Goal: Check status: Check status

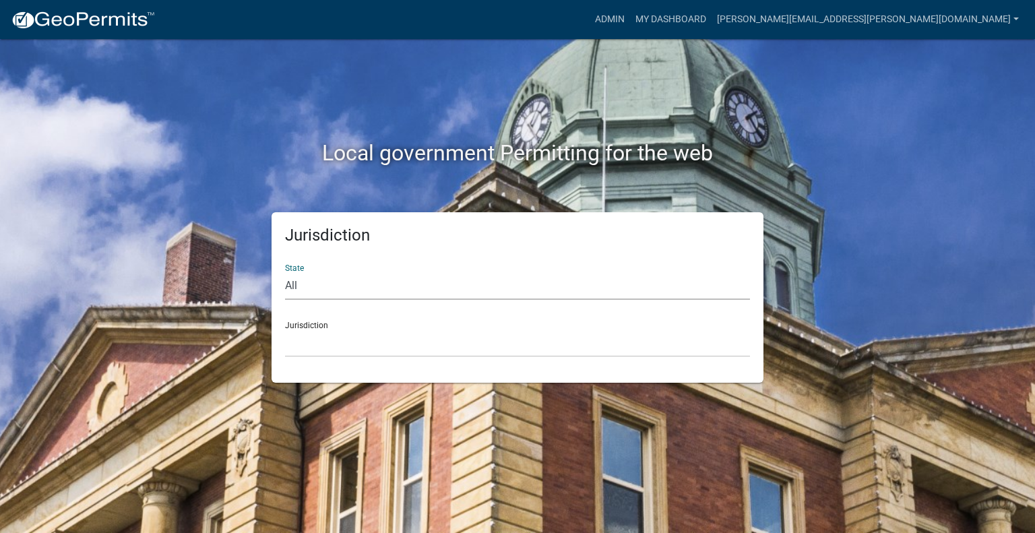
click at [388, 289] on select "All [US_STATE] [US_STATE] [US_STATE] [US_STATE] [US_STATE] [US_STATE] [US_STATE…" at bounding box center [517, 286] width 465 height 28
select select "[US_STATE]"
click at [285, 272] on select "All [US_STATE] [US_STATE] [US_STATE] [US_STATE] [US_STATE] [US_STATE] [US_STATE…" at bounding box center [517, 286] width 465 height 28
click at [331, 350] on select "City of [GEOGRAPHIC_DATA], [US_STATE] City of [GEOGRAPHIC_DATA], [US_STATE] Cit…" at bounding box center [517, 343] width 465 height 28
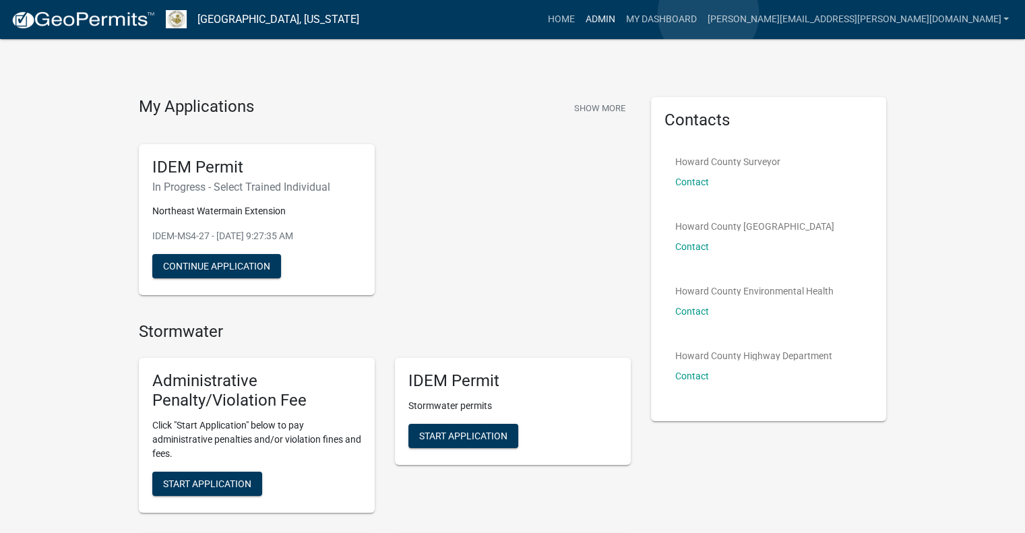
click at [620, 14] on link "Admin" at bounding box center [599, 20] width 40 height 26
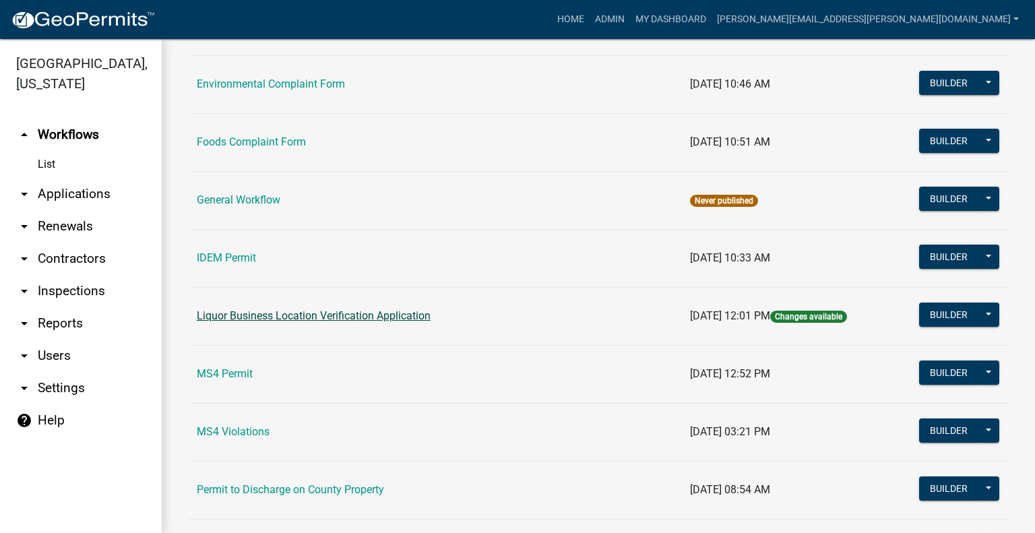
scroll to position [876, 0]
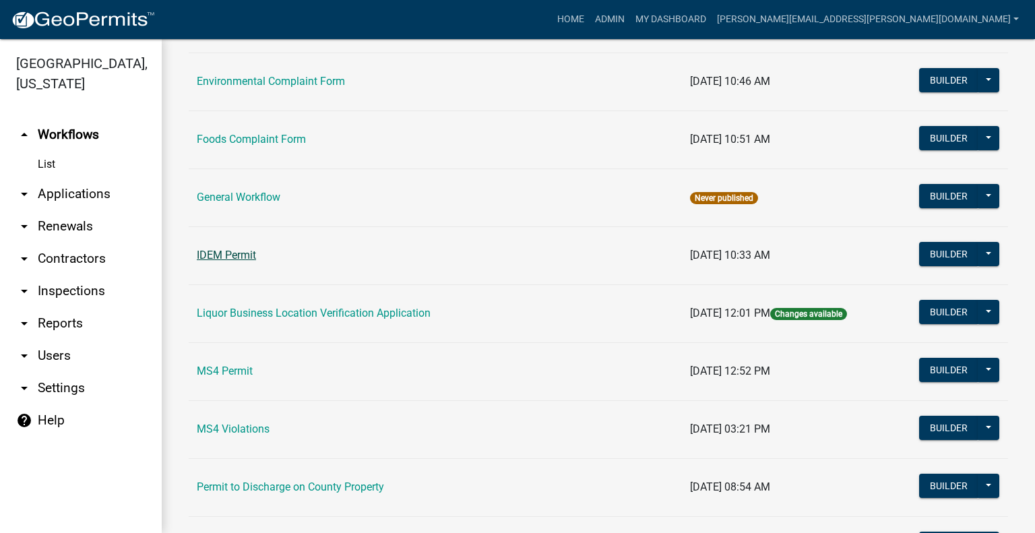
click at [220, 249] on link "IDEM Permit" at bounding box center [226, 255] width 59 height 13
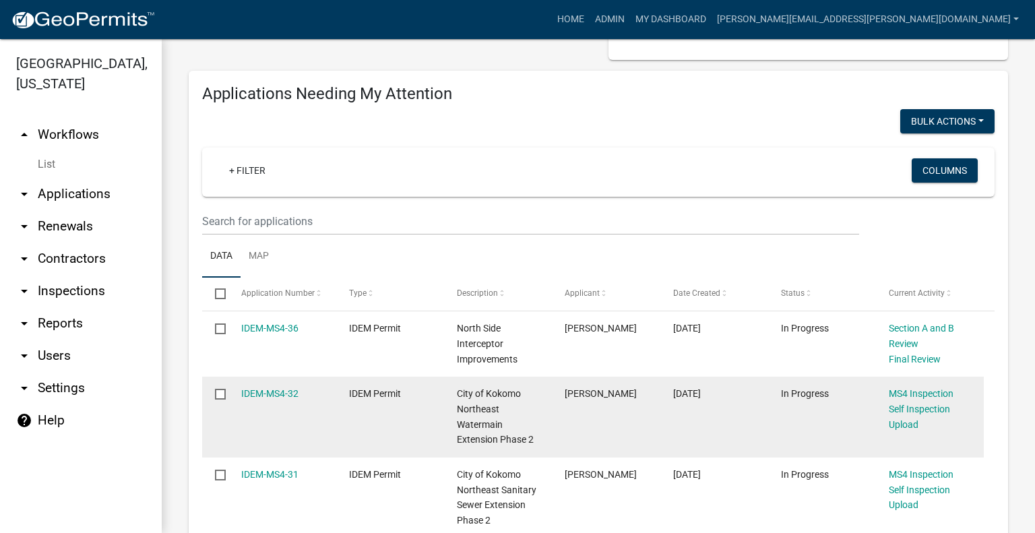
scroll to position [135, 0]
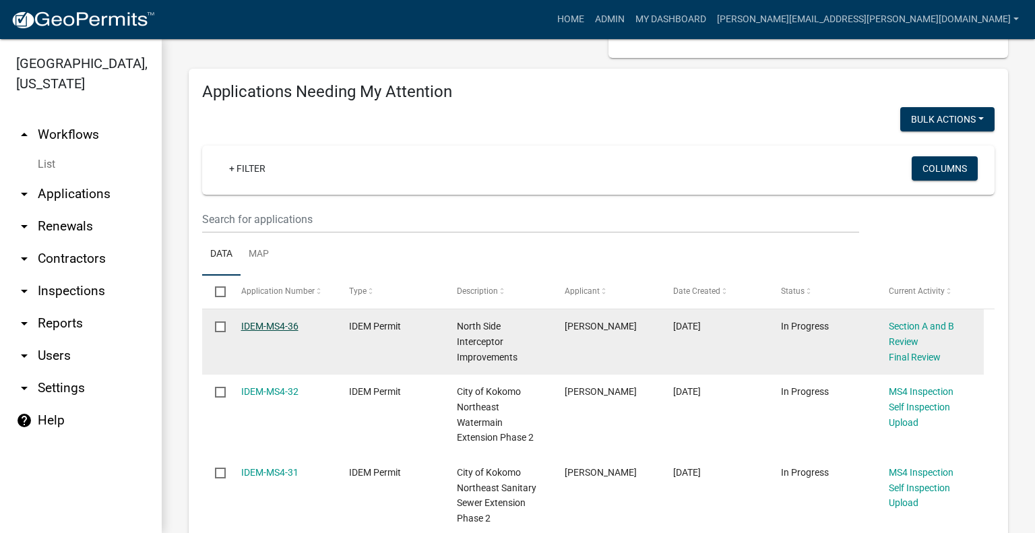
click at [274, 326] on link "IDEM-MS4-36" at bounding box center [269, 326] width 57 height 11
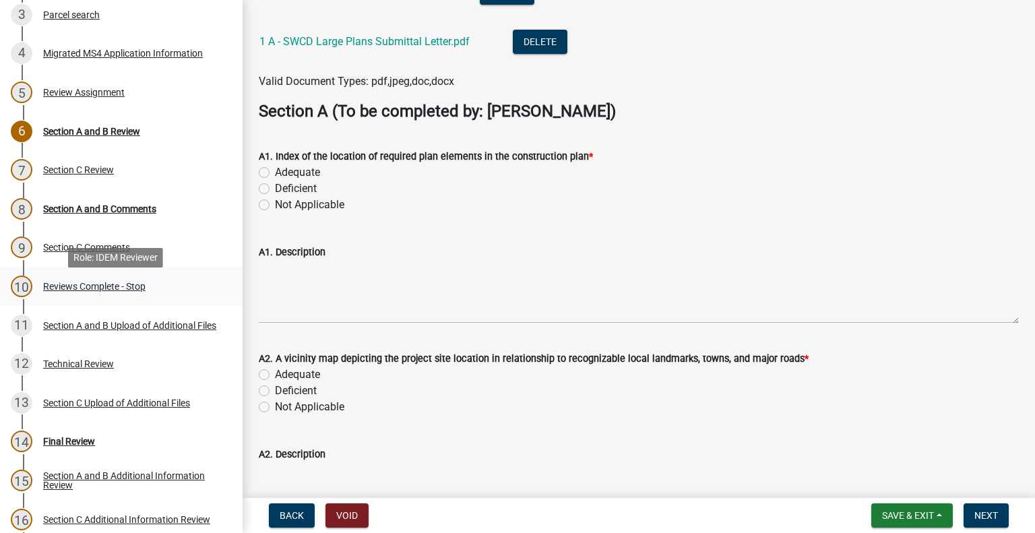
scroll to position [373, 0]
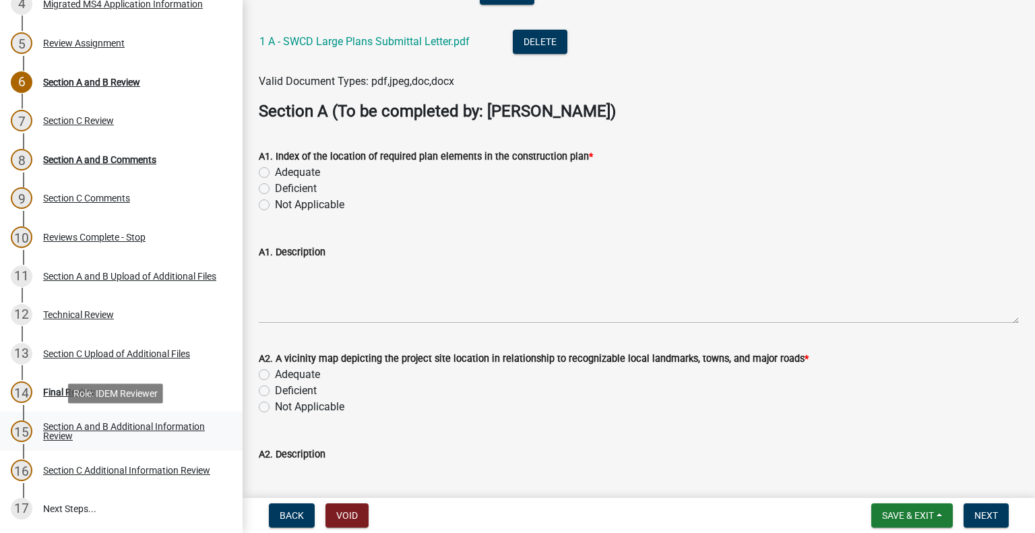
click at [99, 425] on div "Section A and B Additional Information Review" at bounding box center [132, 431] width 178 height 19
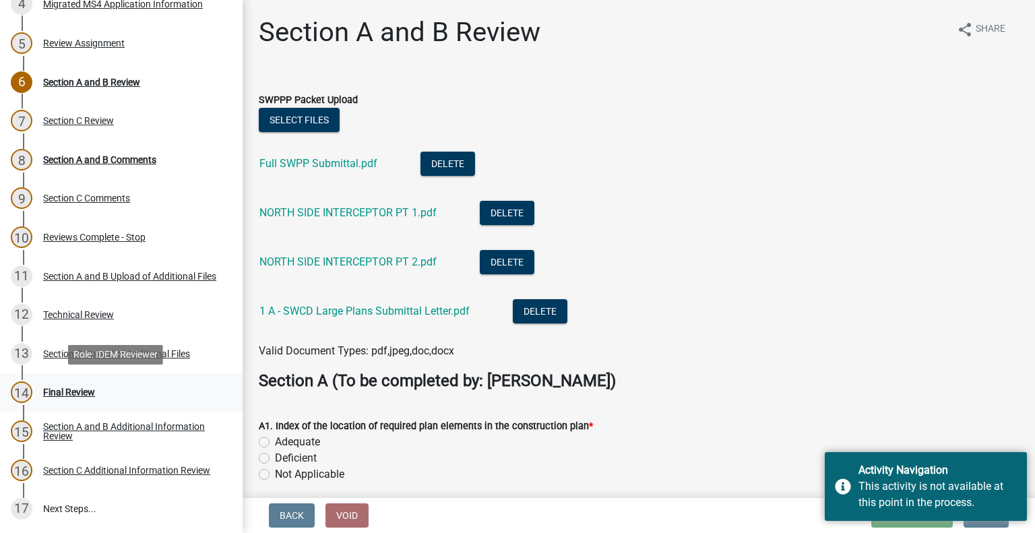
click at [67, 393] on div "Final Review" at bounding box center [69, 391] width 52 height 9
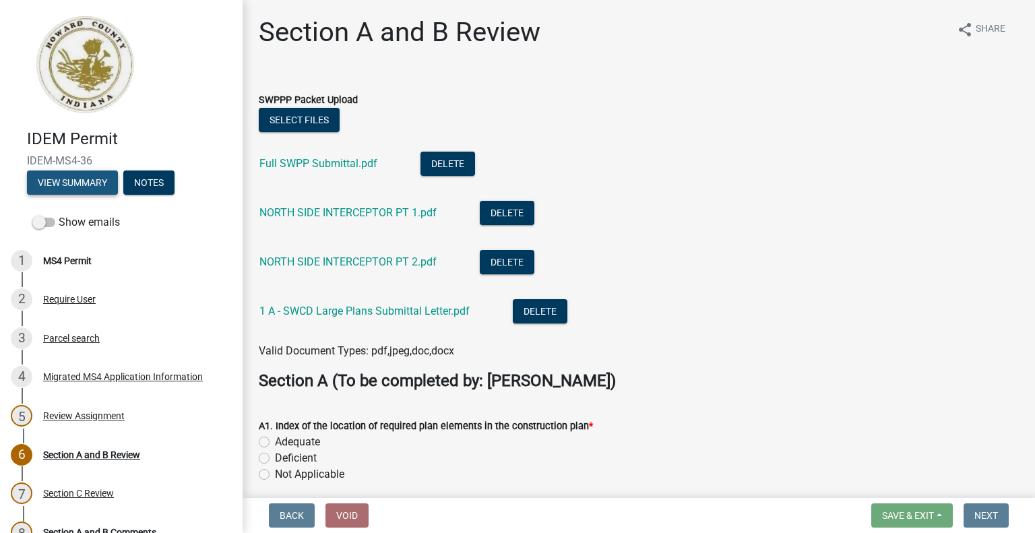
click at [62, 182] on button "View Summary" at bounding box center [72, 182] width 91 height 24
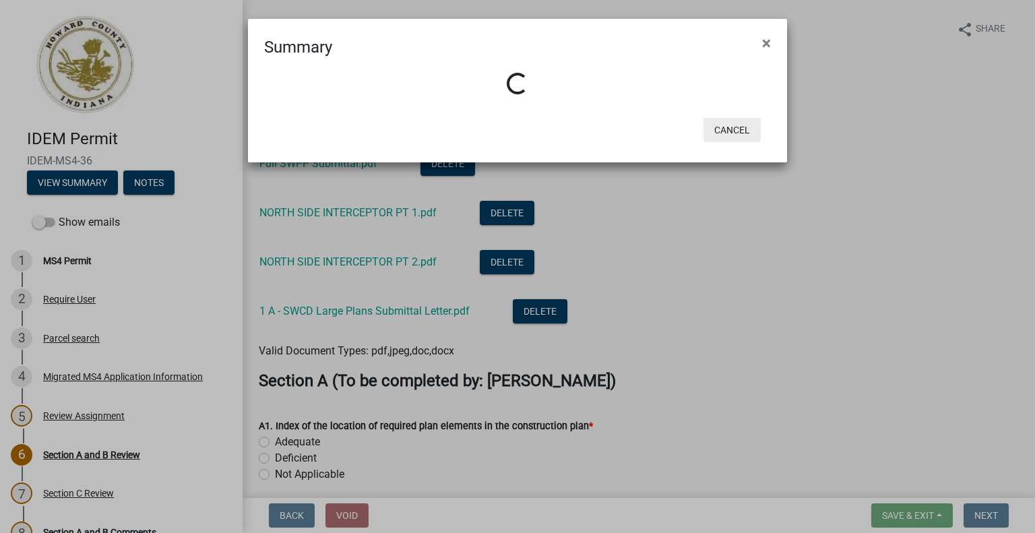
click at [738, 128] on button "Cancel" at bounding box center [731, 130] width 57 height 24
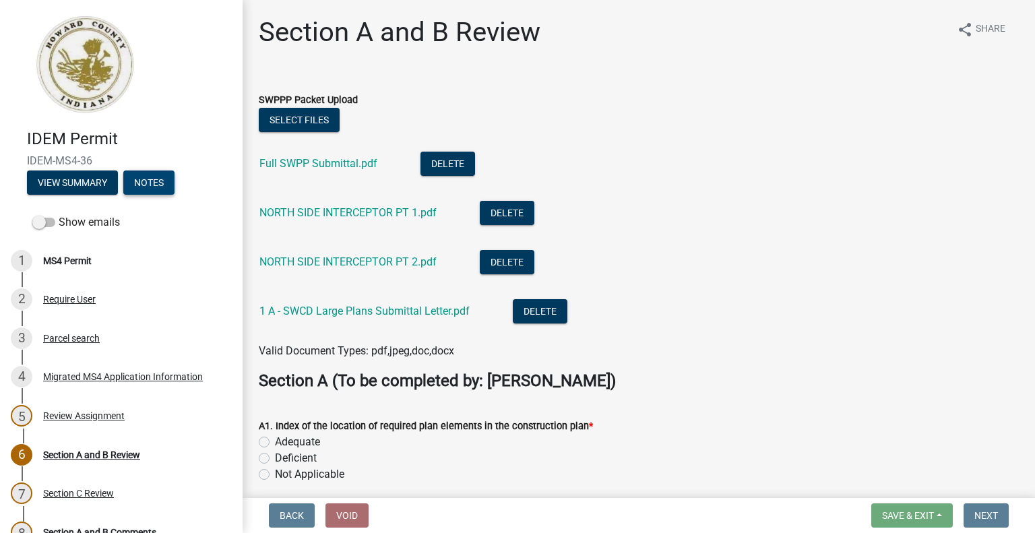
click at [154, 187] on button "Notes" at bounding box center [148, 182] width 51 height 24
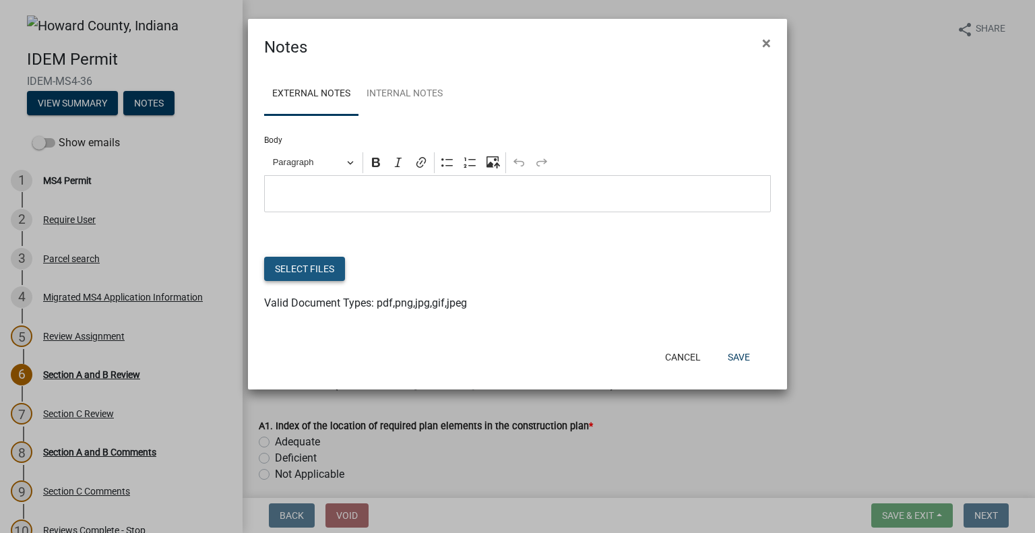
click at [319, 269] on button "Select files" at bounding box center [304, 269] width 81 height 24
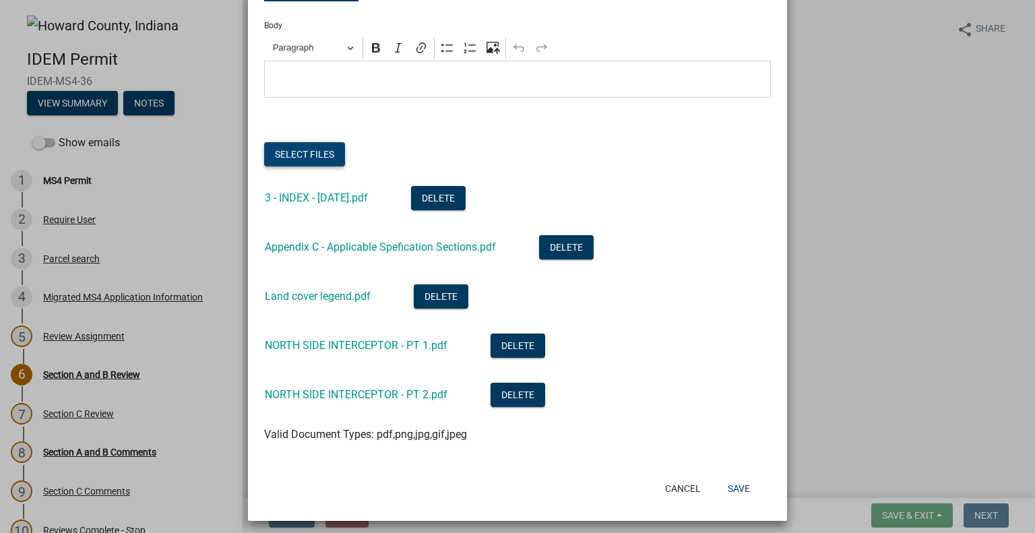
scroll to position [122, 0]
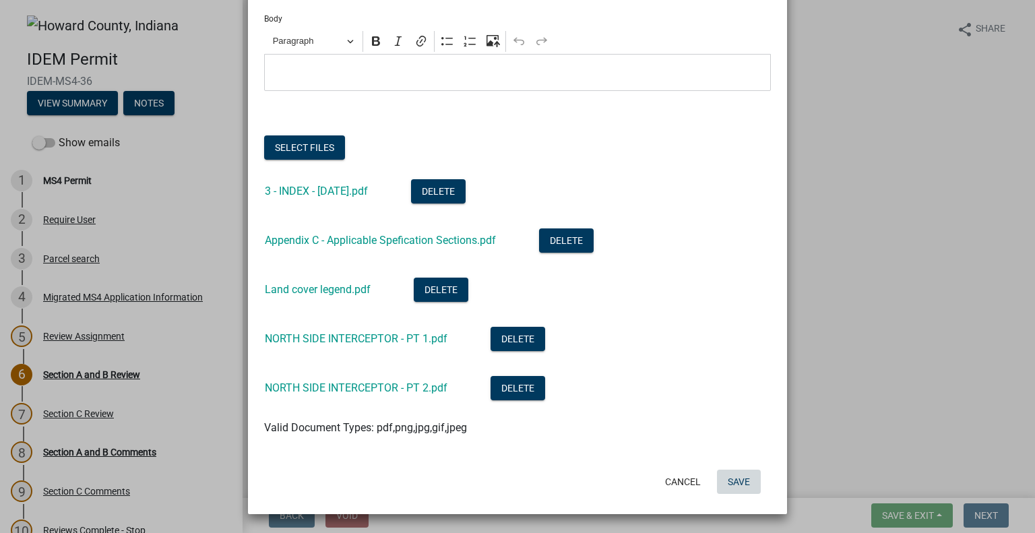
click at [741, 482] on button "Save" at bounding box center [739, 482] width 44 height 24
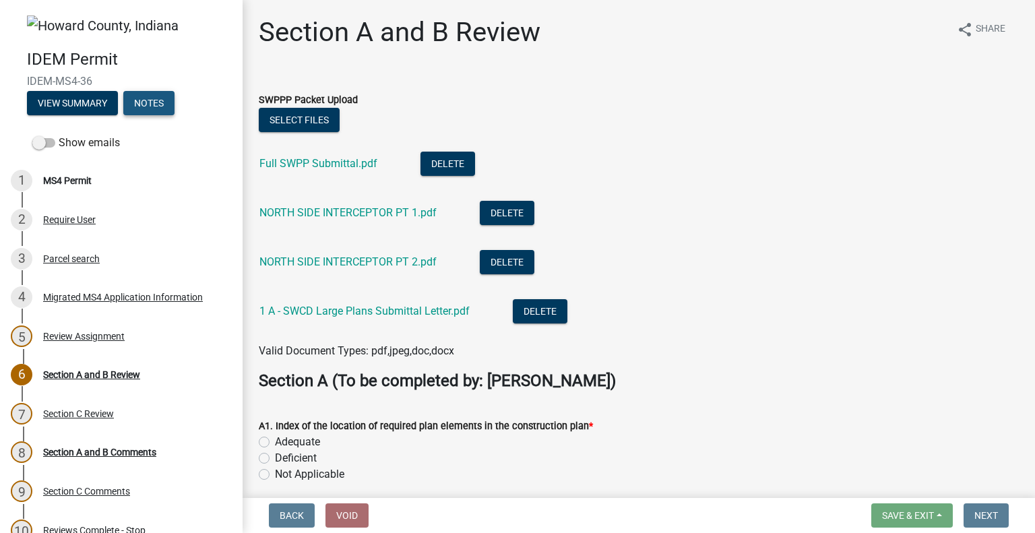
click at [146, 109] on button "Notes" at bounding box center [148, 103] width 51 height 24
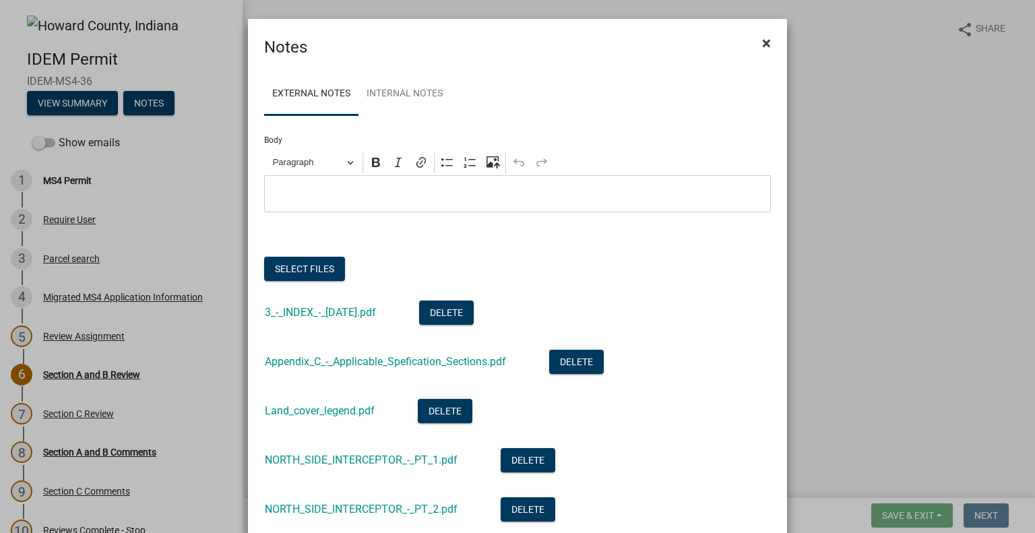
click at [762, 42] on span "×" at bounding box center [766, 43] width 9 height 19
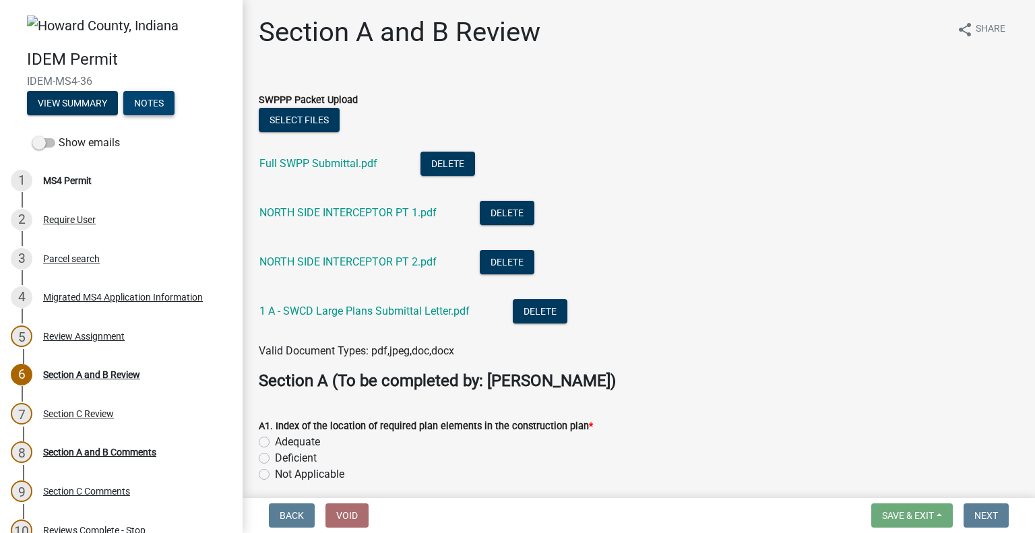
click at [156, 103] on button "Notes" at bounding box center [148, 103] width 51 height 24
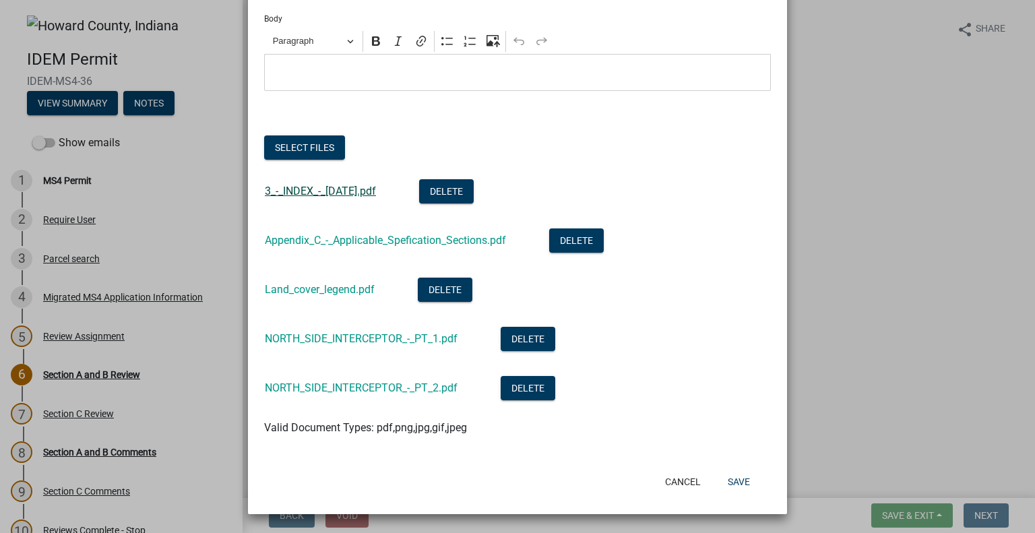
click at [317, 191] on link "3_-_INDEX_-_[DATE].pdf" at bounding box center [320, 191] width 111 height 13
click at [384, 386] on link "NORTH_SIDE_INTERCEPTOR_-_PT_2.pdf" at bounding box center [361, 387] width 193 height 13
click at [292, 143] on button "Select files" at bounding box center [304, 147] width 81 height 24
click at [314, 151] on button "Select files" at bounding box center [304, 147] width 81 height 24
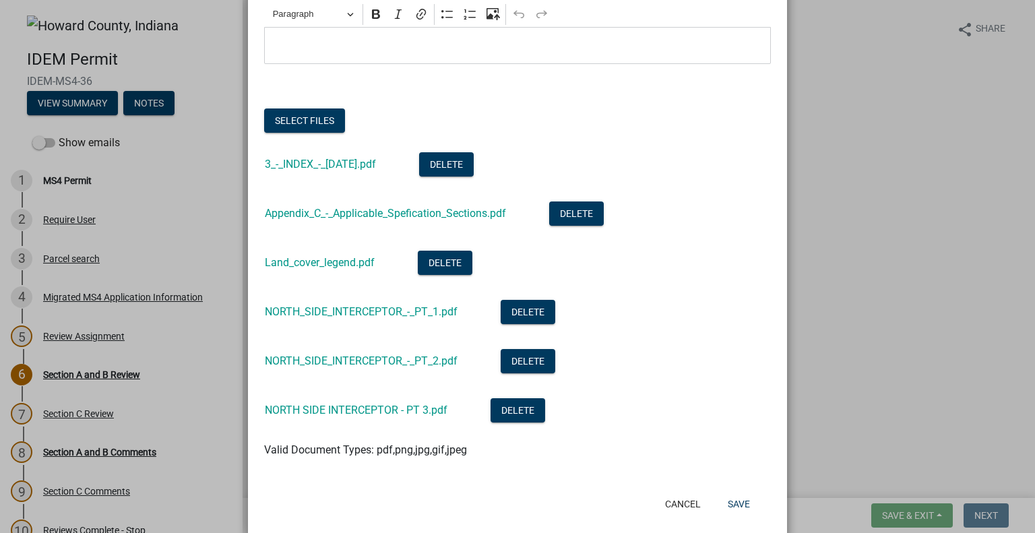
scroll to position [171, 0]
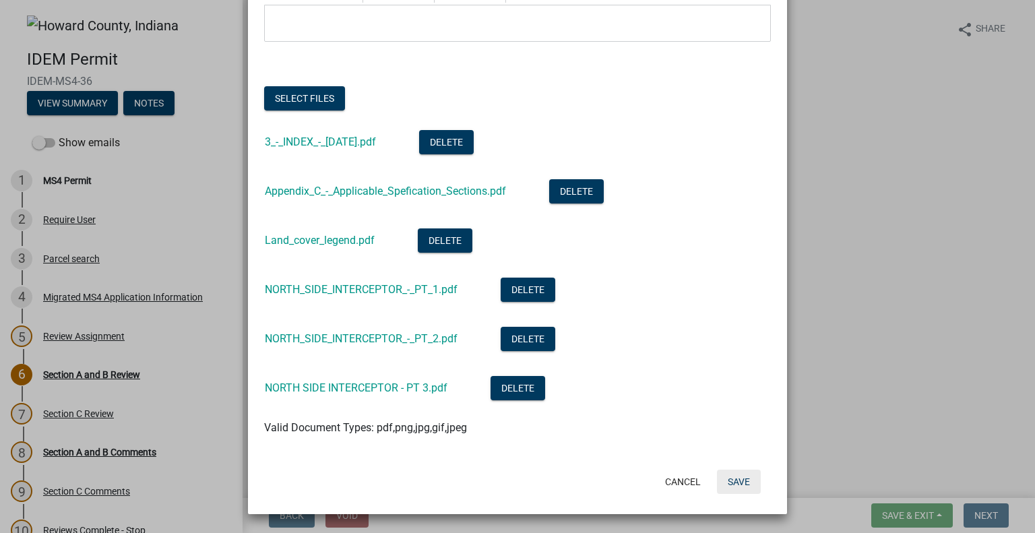
click at [732, 482] on button "Save" at bounding box center [739, 482] width 44 height 24
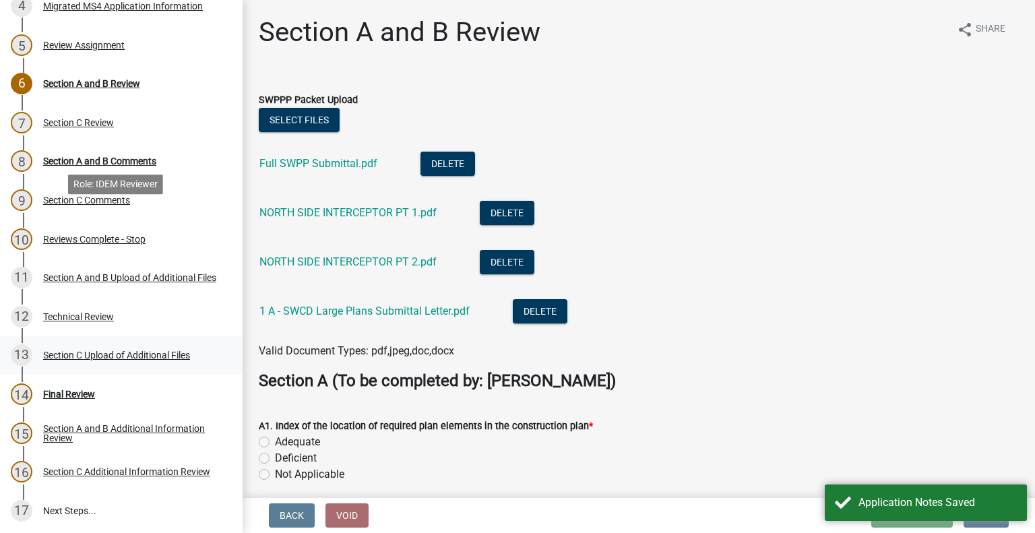
scroll to position [293, 0]
